Goal: Task Accomplishment & Management: Manage account settings

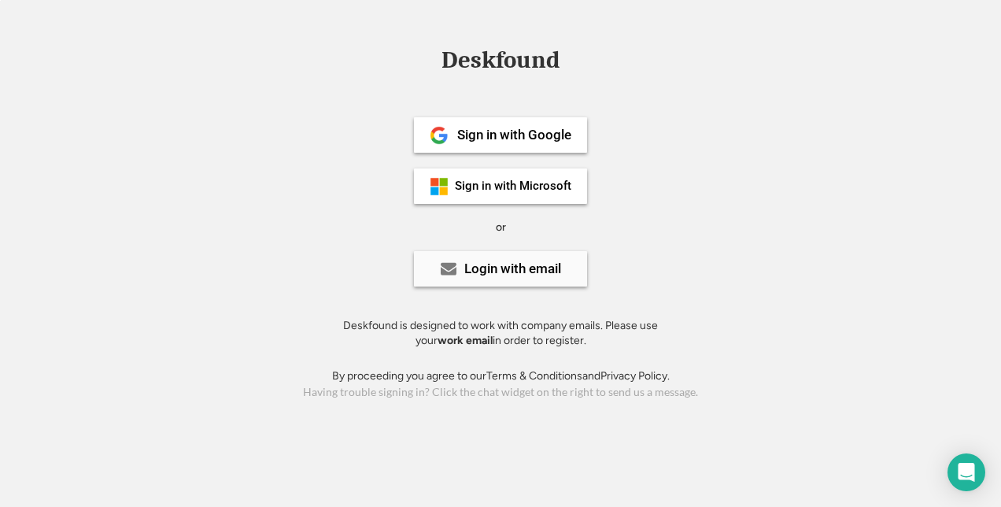
click at [563, 274] on div "Login with email" at bounding box center [500, 268] width 173 height 35
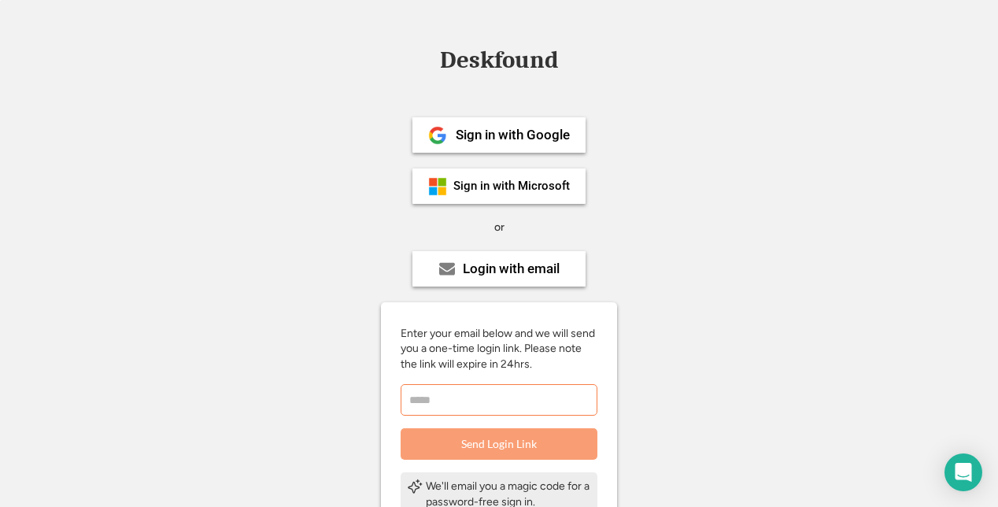
click at [491, 401] on input "email" at bounding box center [499, 399] width 197 height 31
type input "**********"
click at [520, 438] on button "Send Login Link" at bounding box center [499, 443] width 197 height 31
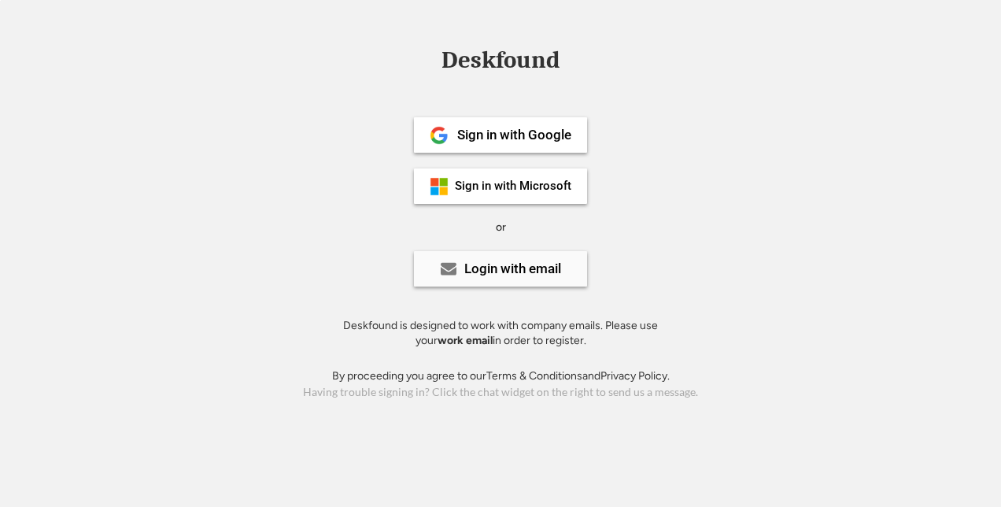
drag, startPoint x: 0, startPoint y: 0, endPoint x: 551, endPoint y: 261, distance: 609.7
click at [551, 262] on div "Login with email" at bounding box center [512, 268] width 97 height 13
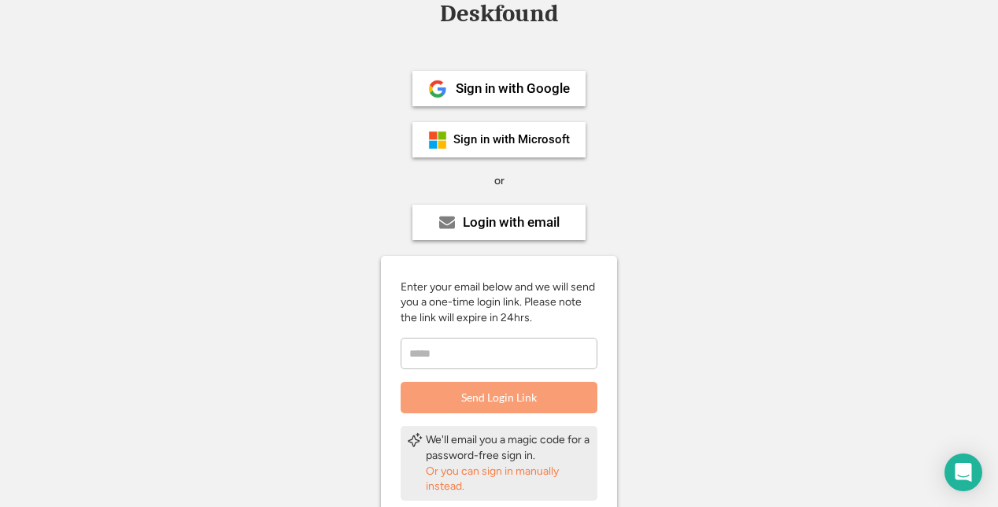
scroll to position [79, 0]
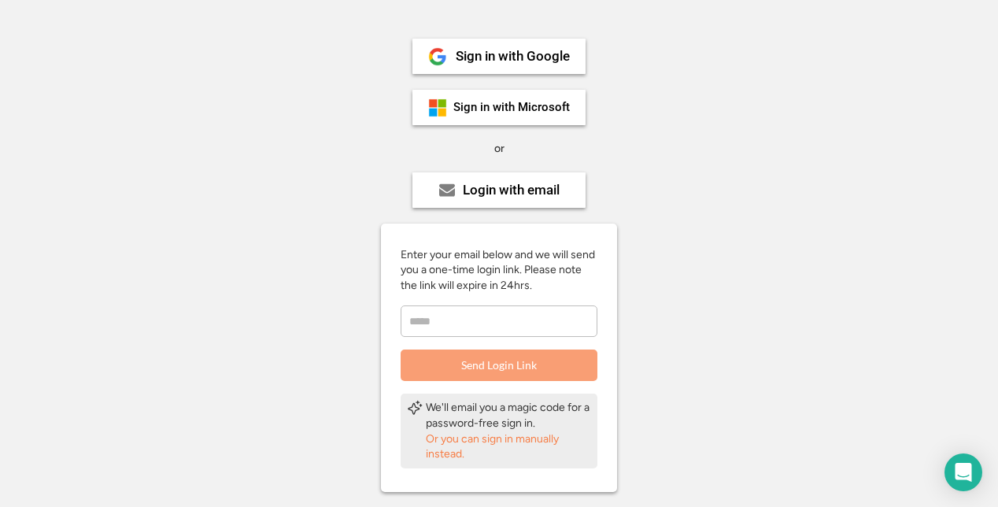
click at [494, 437] on div "Or you can sign in manually instead." at bounding box center [508, 446] width 165 height 31
